Goal: Information Seeking & Learning: Learn about a topic

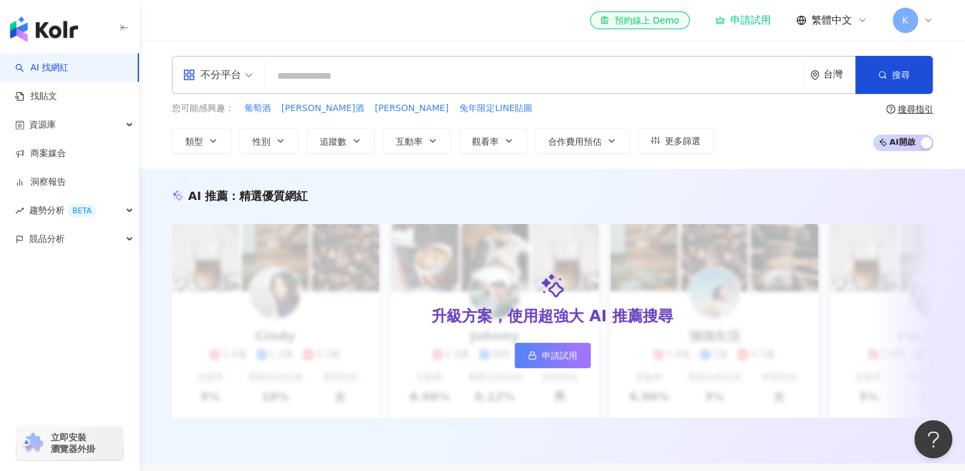
click at [254, 76] on div "不分平台" at bounding box center [218, 74] width 84 height 37
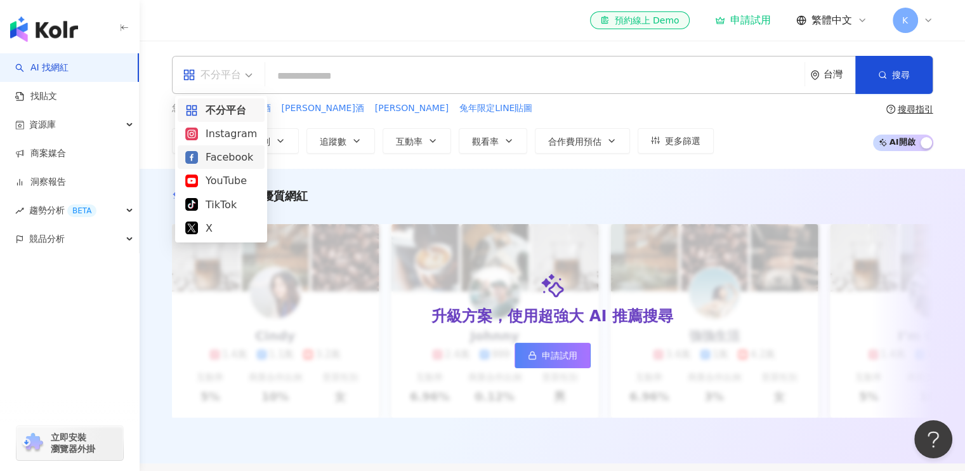
click at [218, 158] on div "Facebook" at bounding box center [221, 157] width 72 height 16
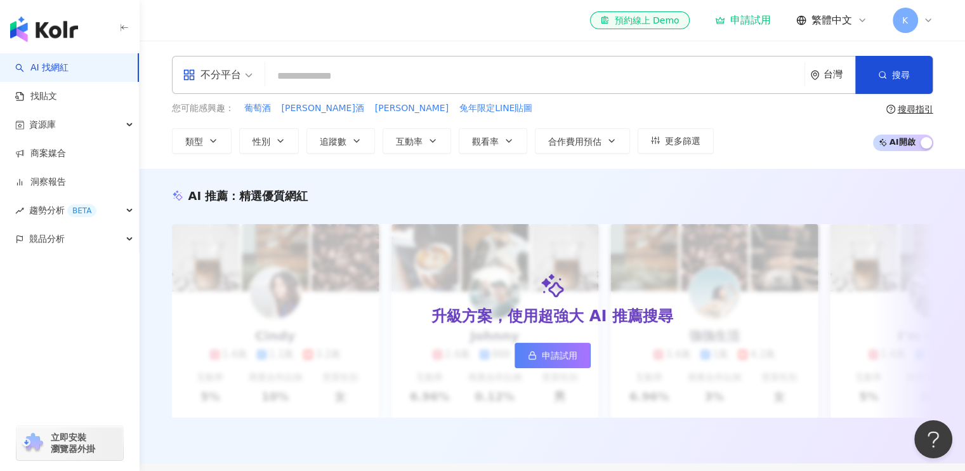
drag, startPoint x: 338, startPoint y: 76, endPoint x: 371, endPoint y: 86, distance: 35.3
click at [338, 75] on input "search" at bounding box center [534, 76] width 529 height 24
type input "*"
type input "**"
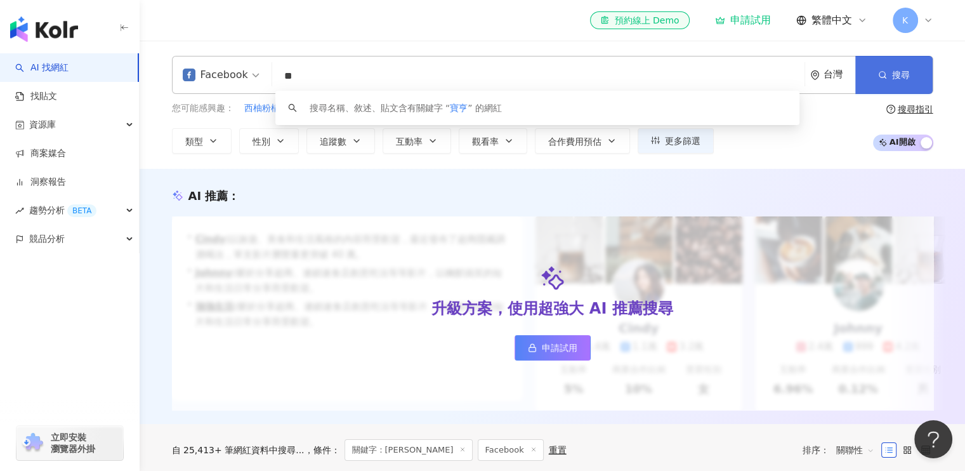
click at [893, 82] on button "搜尋" at bounding box center [893, 75] width 77 height 38
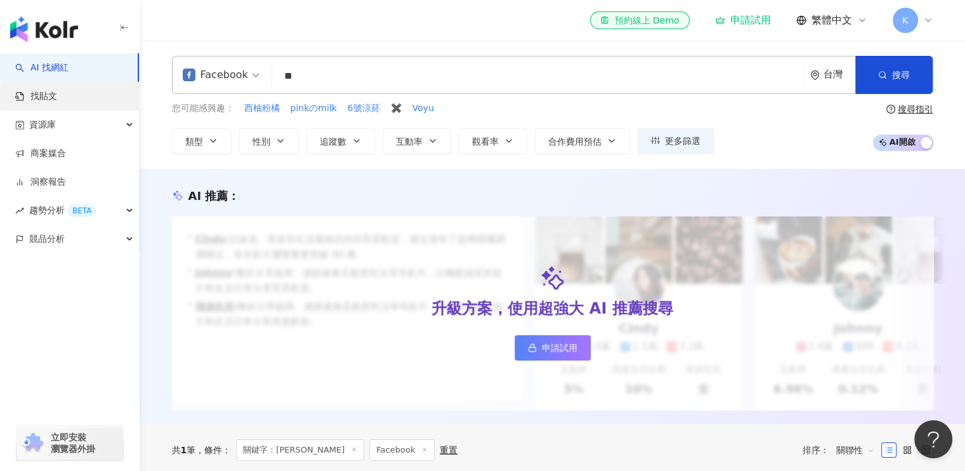
drag, startPoint x: 63, startPoint y: 98, endPoint x: 47, endPoint y: 97, distance: 15.9
click at [57, 98] on link "找貼文" at bounding box center [36, 96] width 42 height 13
click at [45, 97] on link "找貼文" at bounding box center [36, 96] width 42 height 13
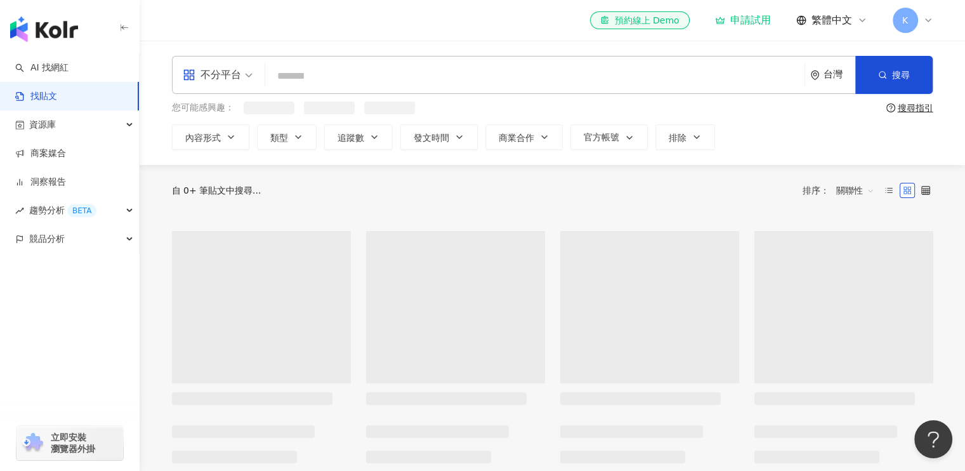
click at [357, 73] on input "search" at bounding box center [534, 75] width 529 height 27
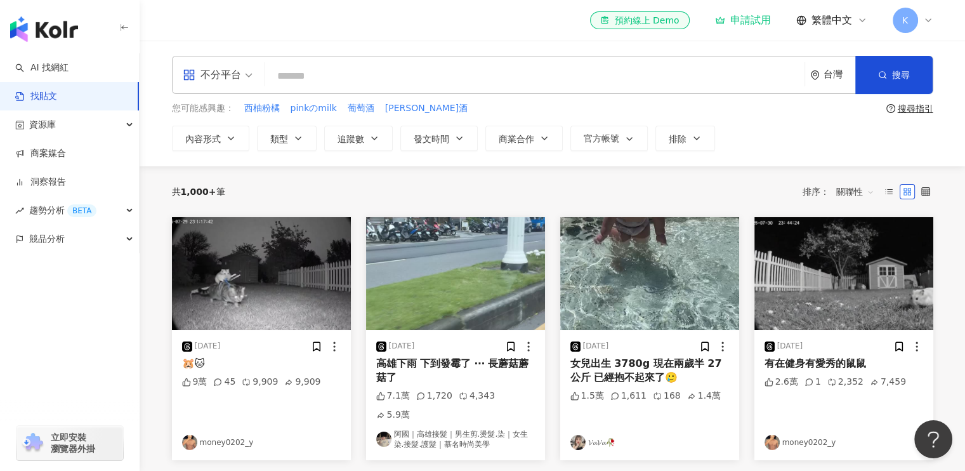
click at [241, 72] on span "不分平台" at bounding box center [218, 75] width 70 height 20
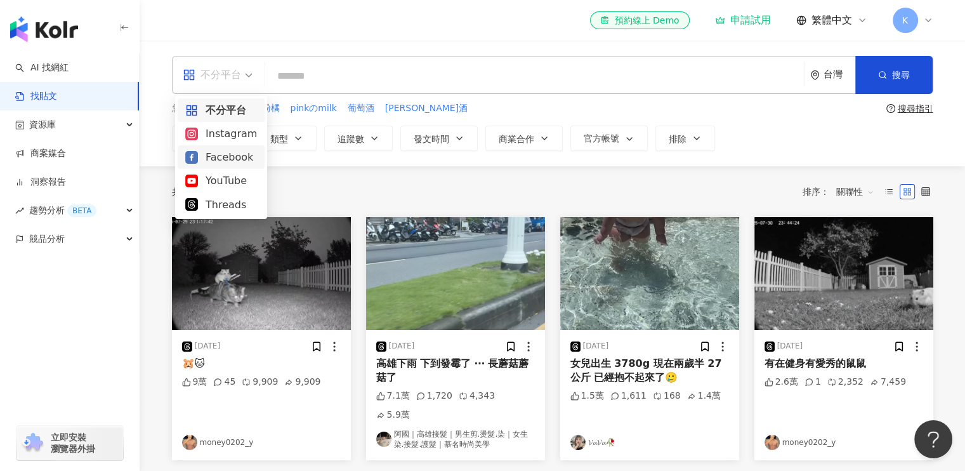
click at [218, 157] on div "Facebook" at bounding box center [221, 157] width 72 height 16
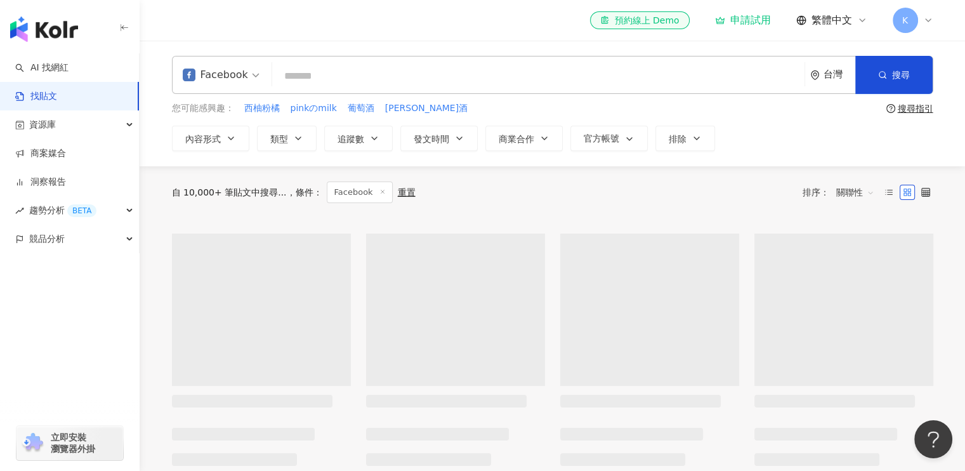
click at [393, 76] on input "search" at bounding box center [538, 75] width 522 height 27
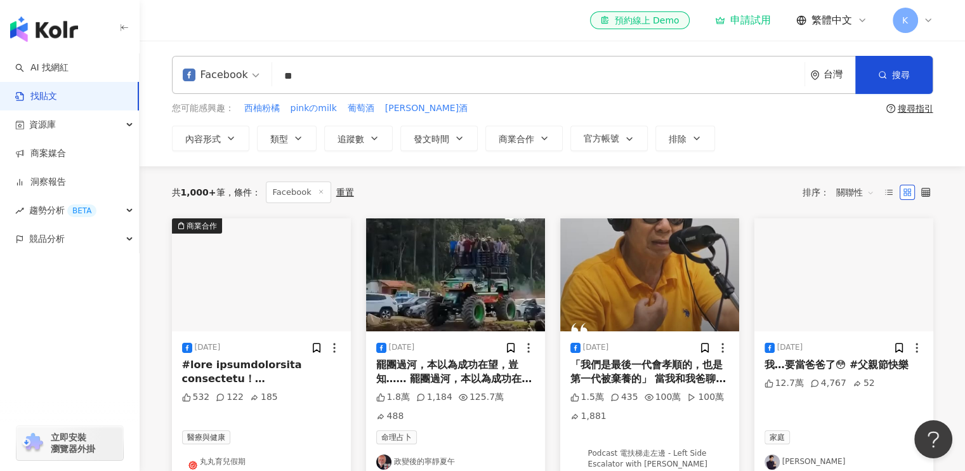
type input "**"
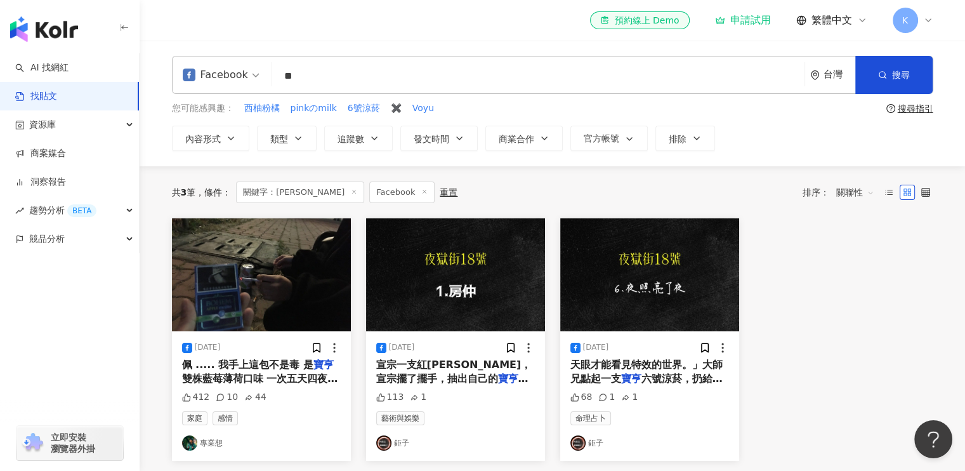
click at [296, 384] on span "雙株藍莓薄荷口味 一次五天四夜的反毒" at bounding box center [260, 385] width 156 height 26
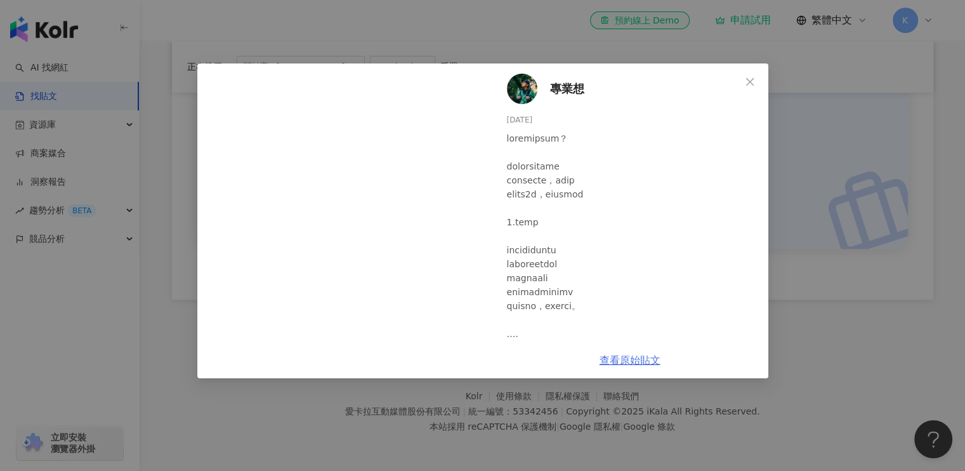
click at [628, 359] on link "查看原始貼文" at bounding box center [630, 360] width 61 height 12
